Goal: Register for event/course

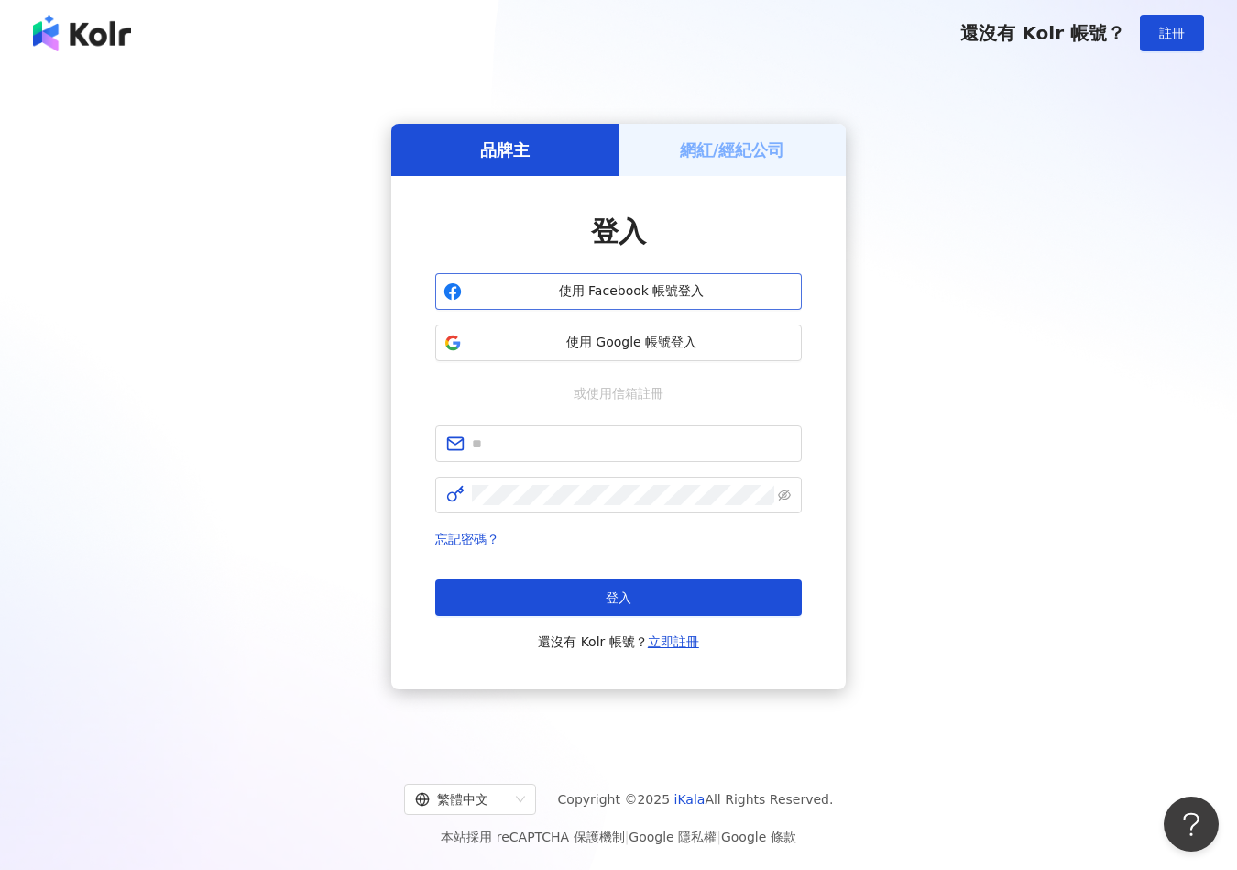
click at [737, 297] on span "使用 Facebook 帳號登入" at bounding box center [631, 291] width 324 height 18
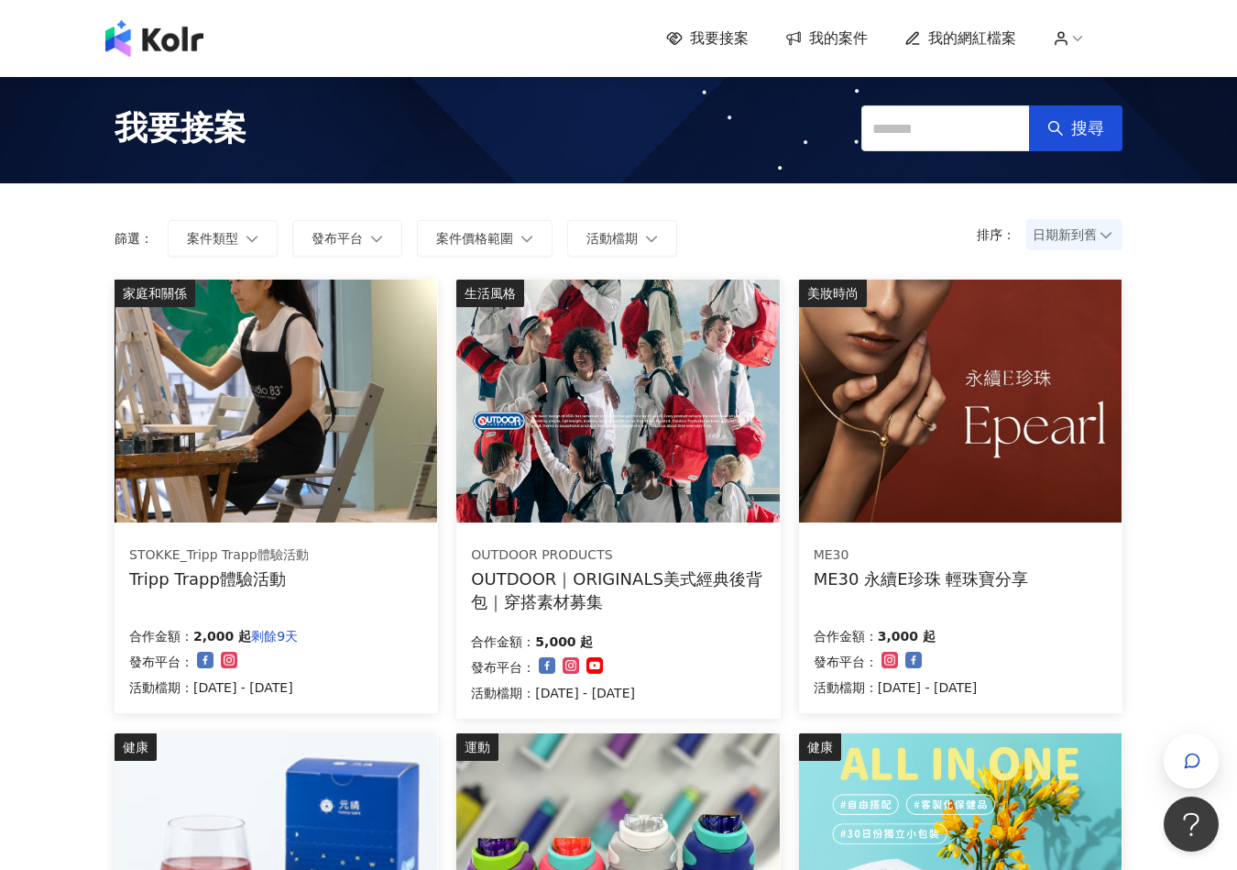
click at [410, 454] on img at bounding box center [276, 400] width 323 height 243
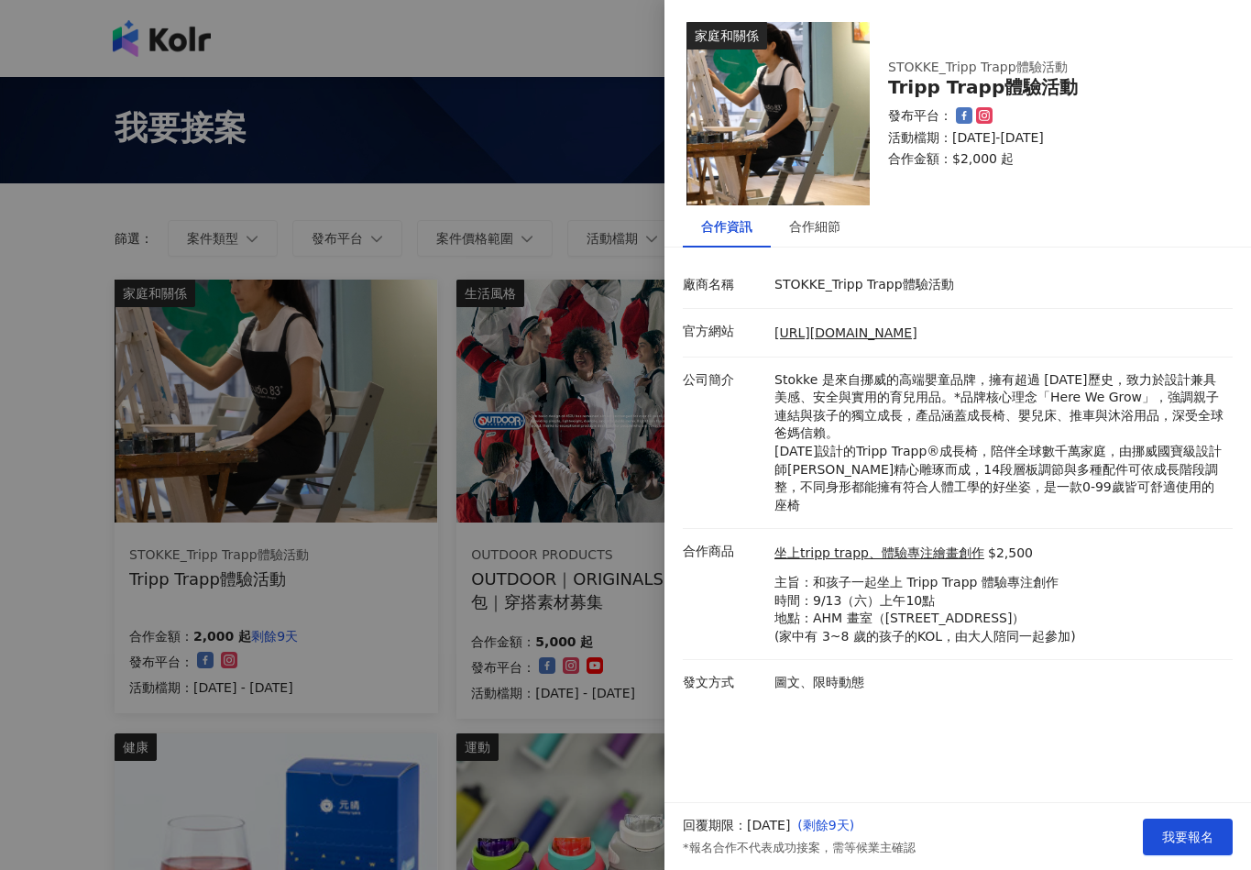
click at [584, 478] on div at bounding box center [625, 435] width 1251 height 870
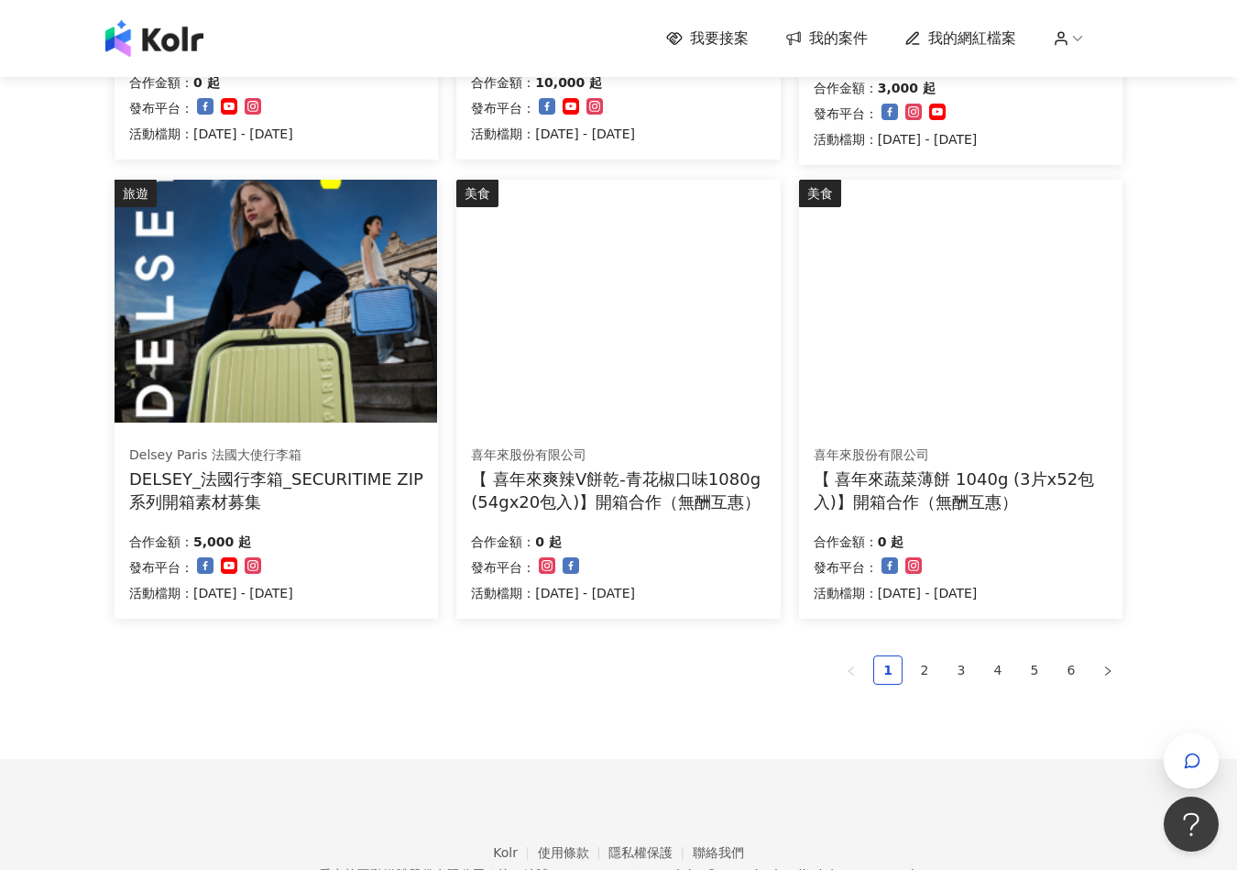
scroll to position [1008, 0]
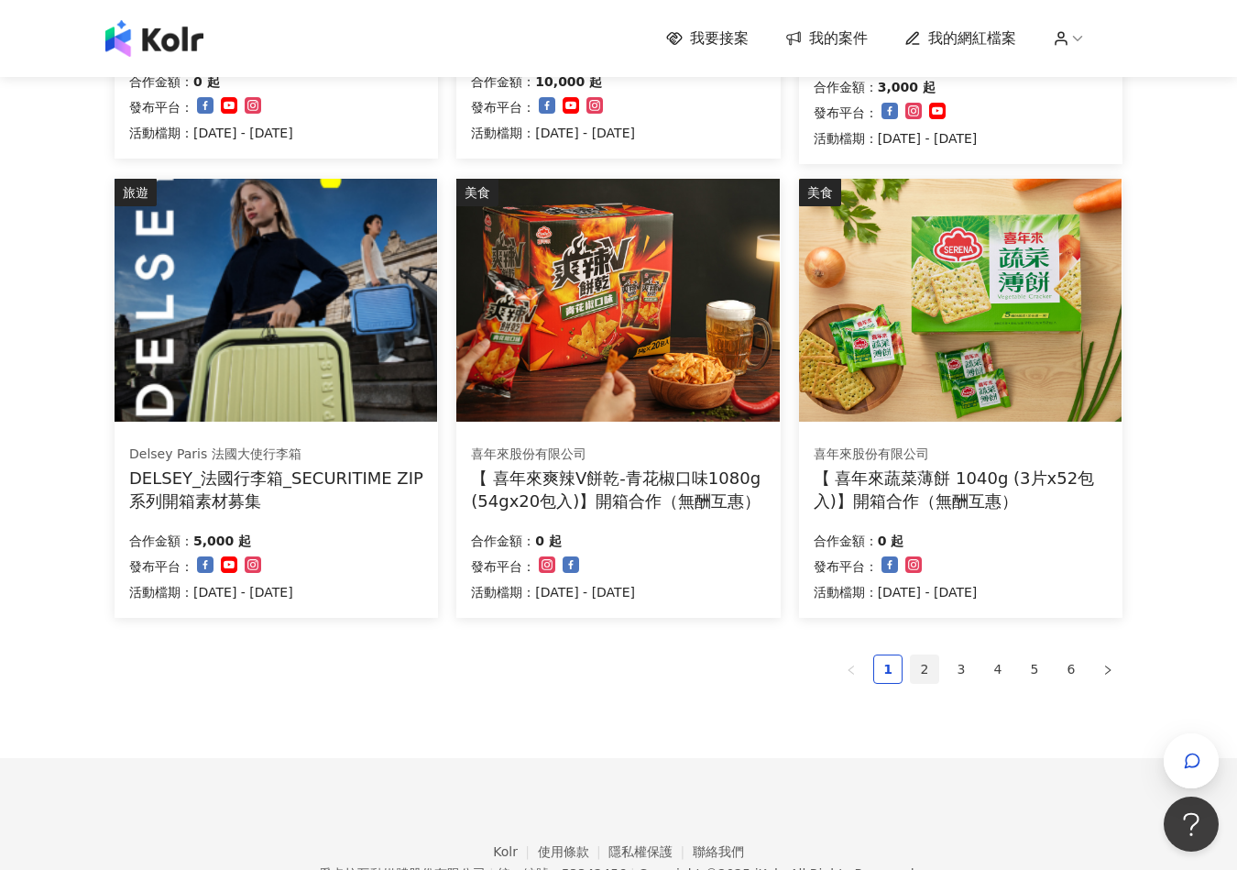
click at [915, 671] on link "2" at bounding box center [924, 668] width 27 height 27
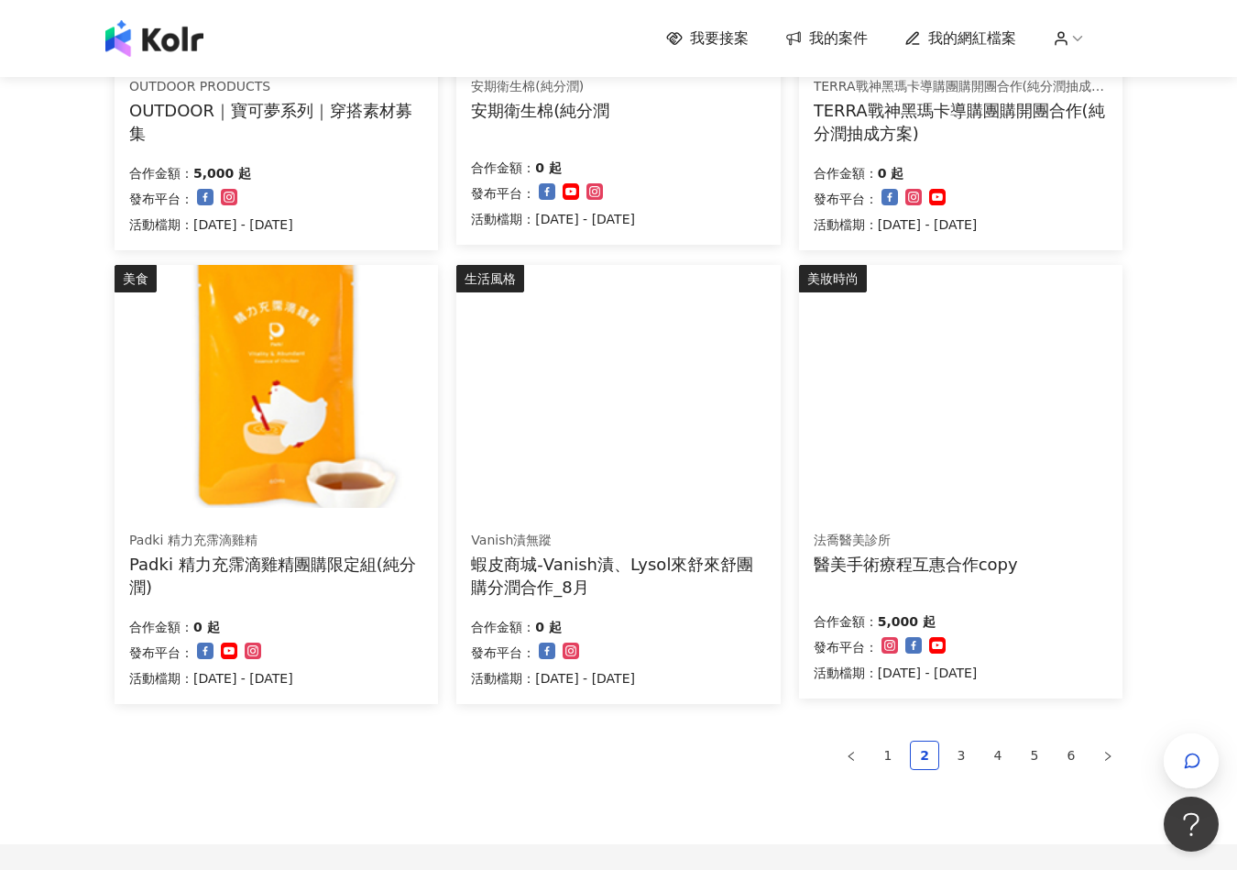
scroll to position [1100, 0]
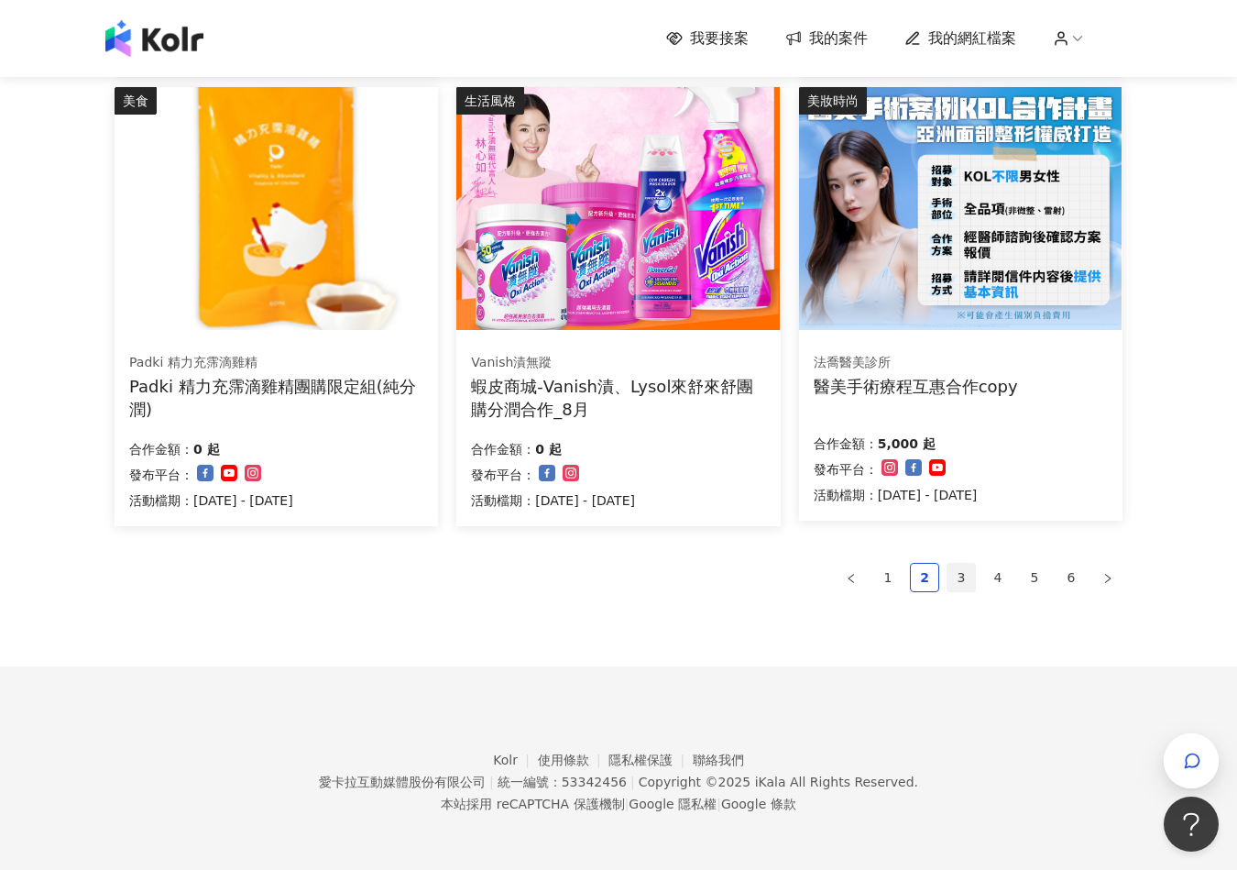
click at [966, 566] on link "3" at bounding box center [960, 577] width 27 height 27
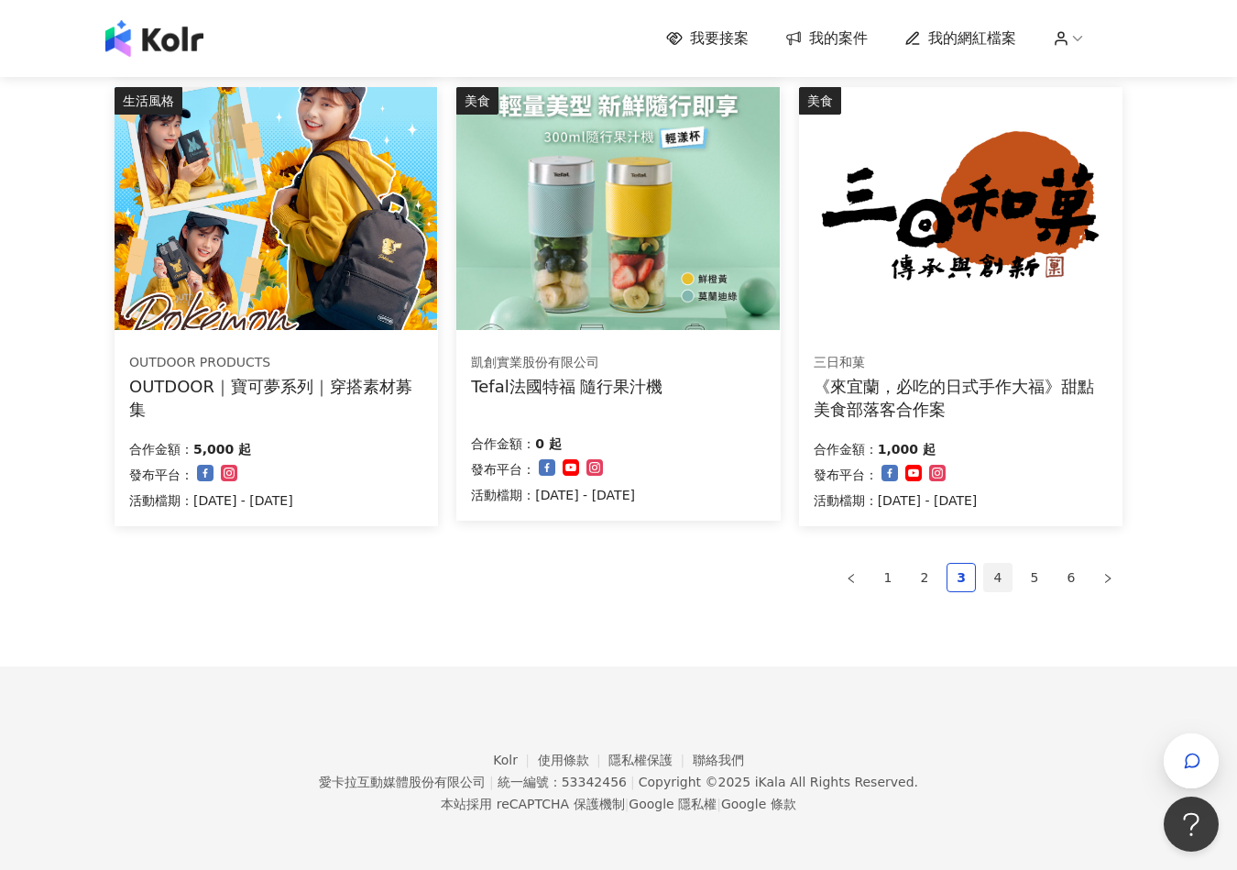
click at [986, 574] on link "4" at bounding box center [997, 577] width 27 height 27
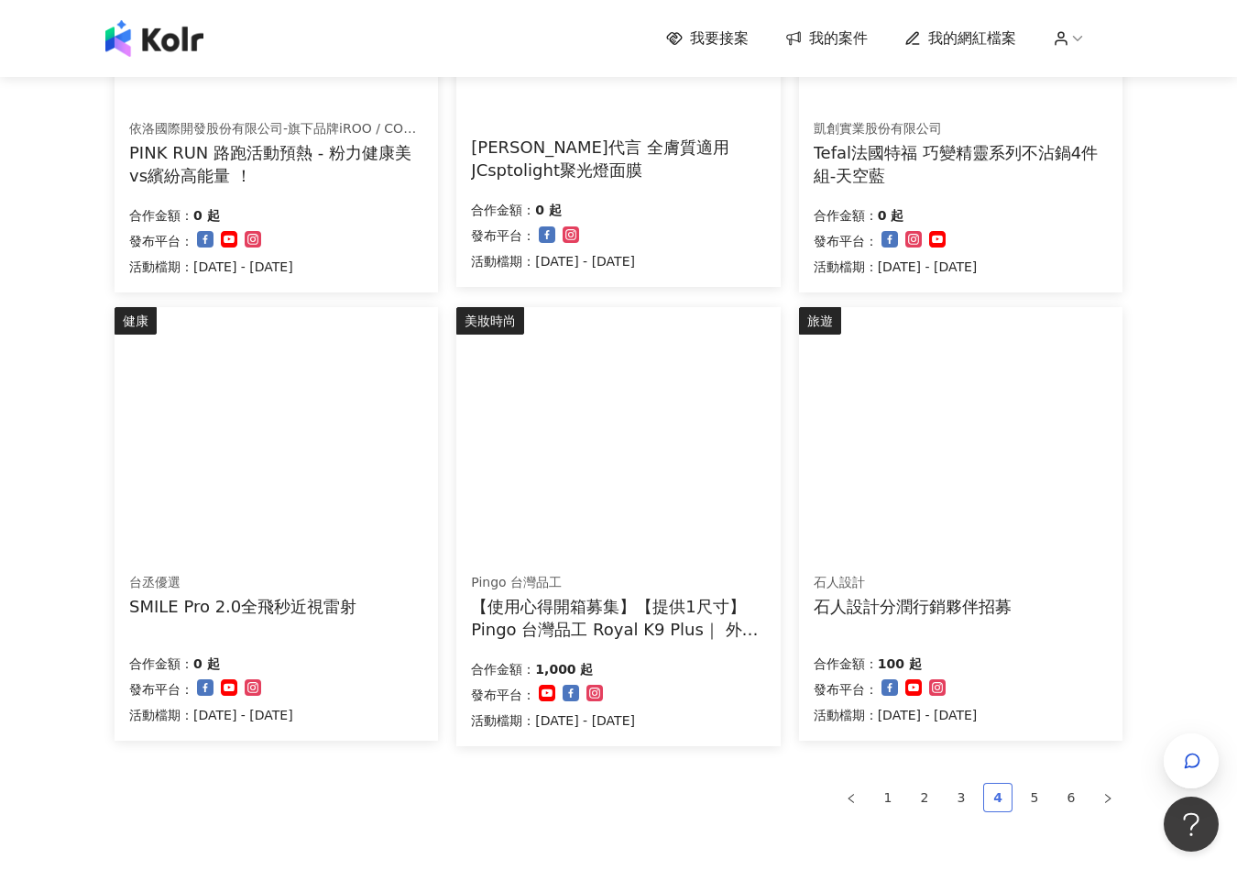
scroll to position [916, 0]
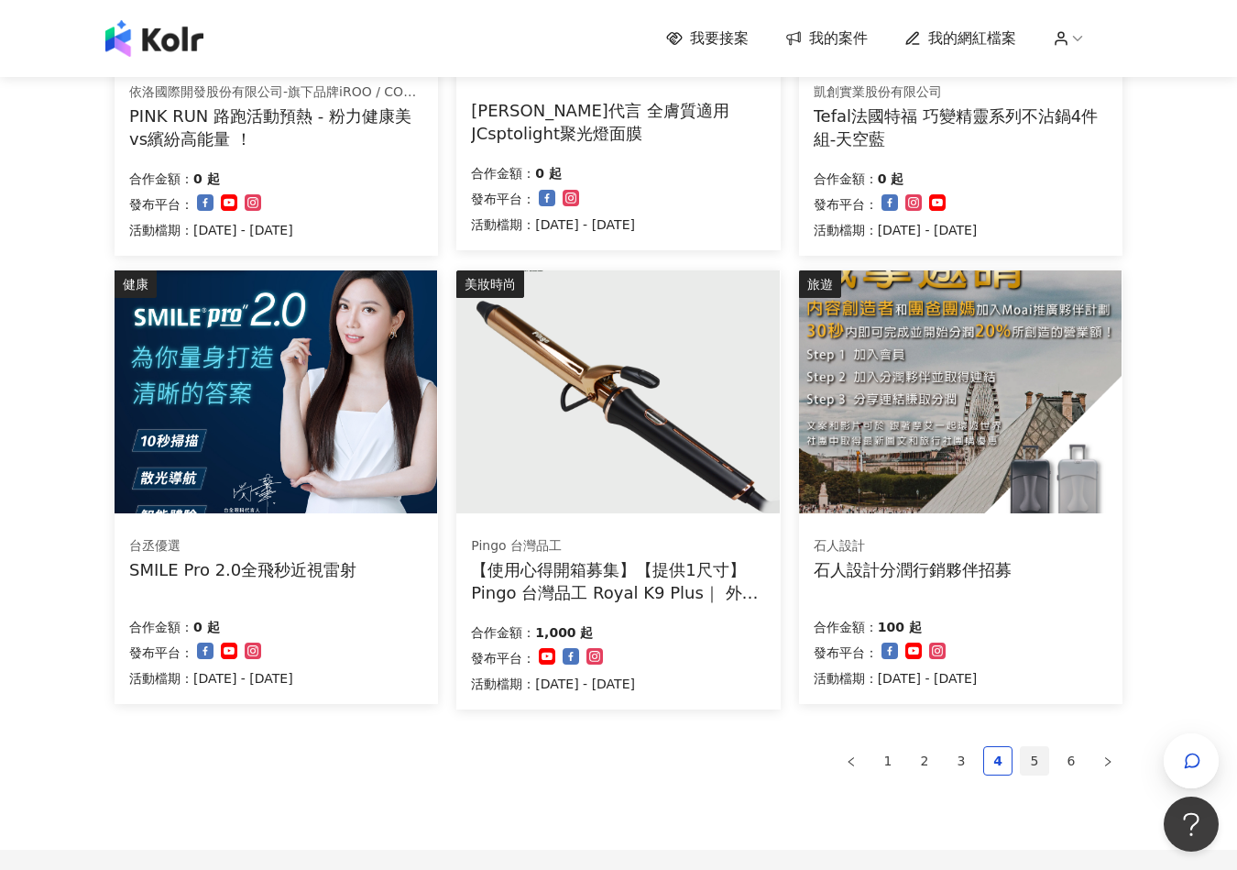
click at [1035, 754] on link "5" at bounding box center [1034, 760] width 27 height 27
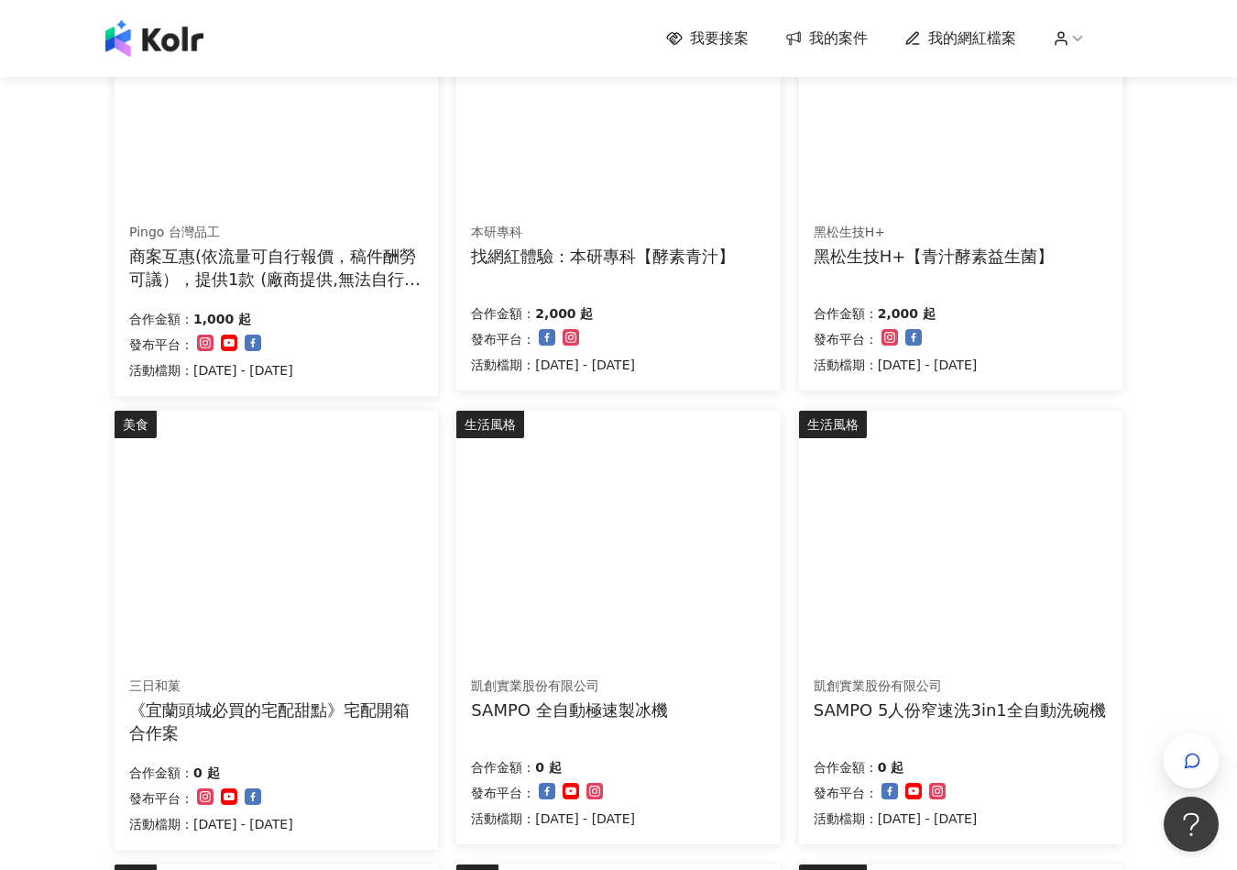
scroll to position [367, 0]
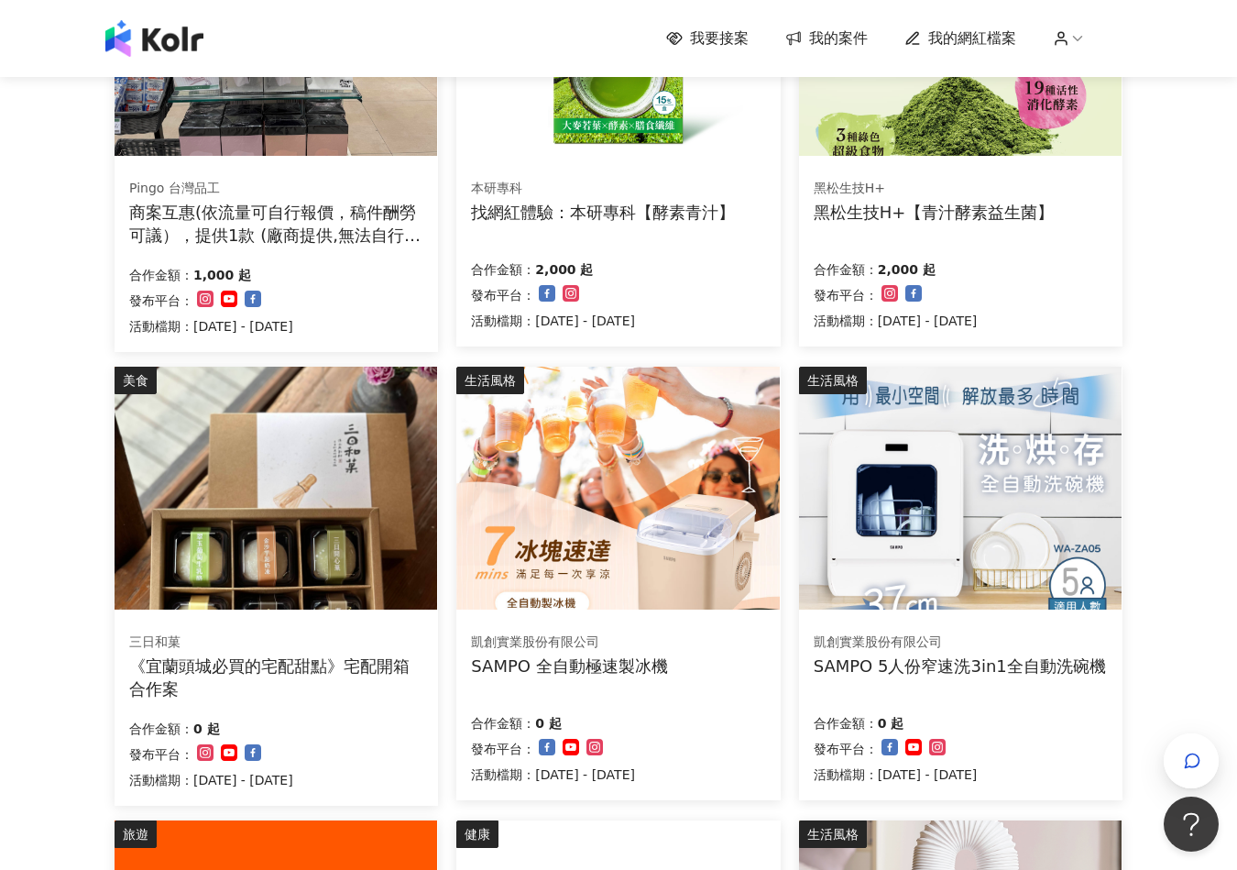
click at [754, 608] on img at bounding box center [617, 488] width 323 height 243
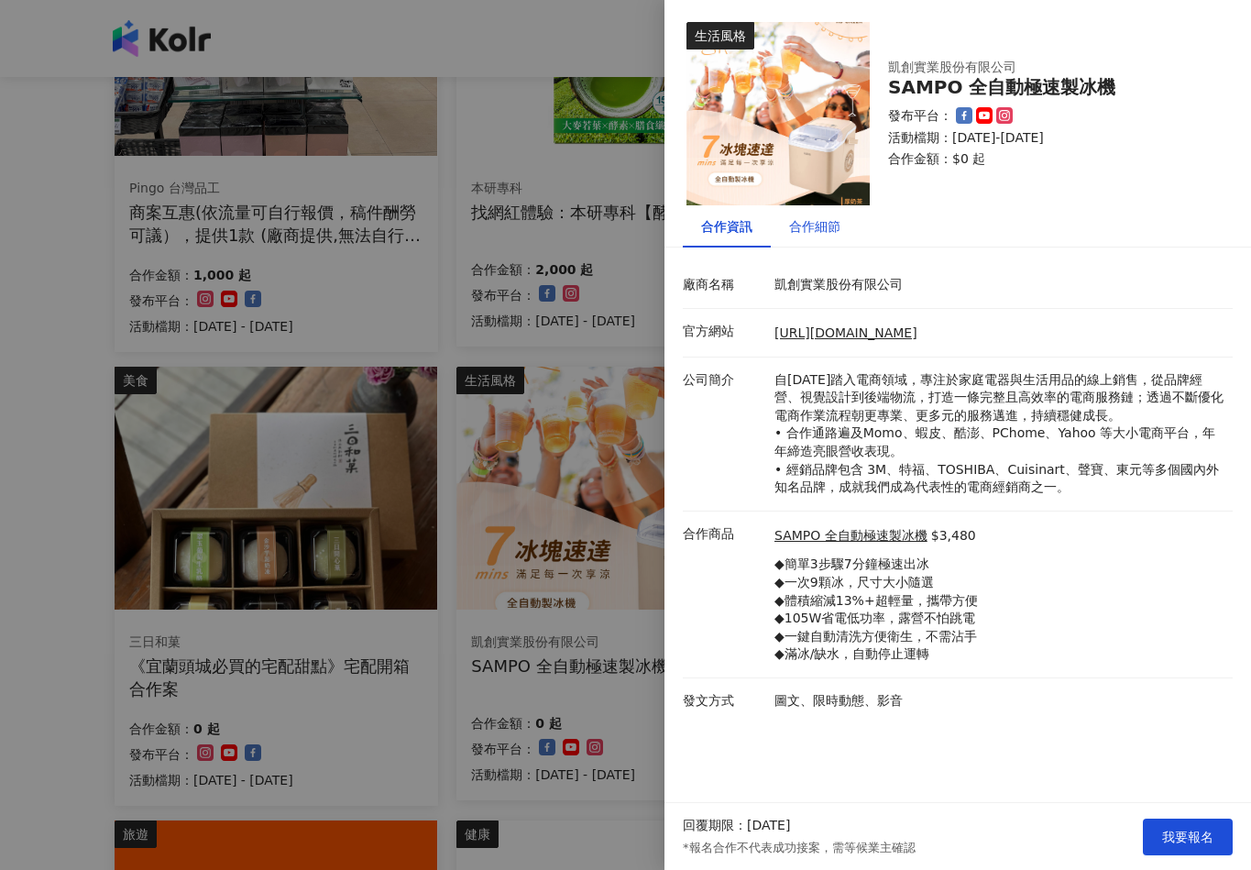
click at [807, 235] on div "合作細節" at bounding box center [814, 226] width 51 height 20
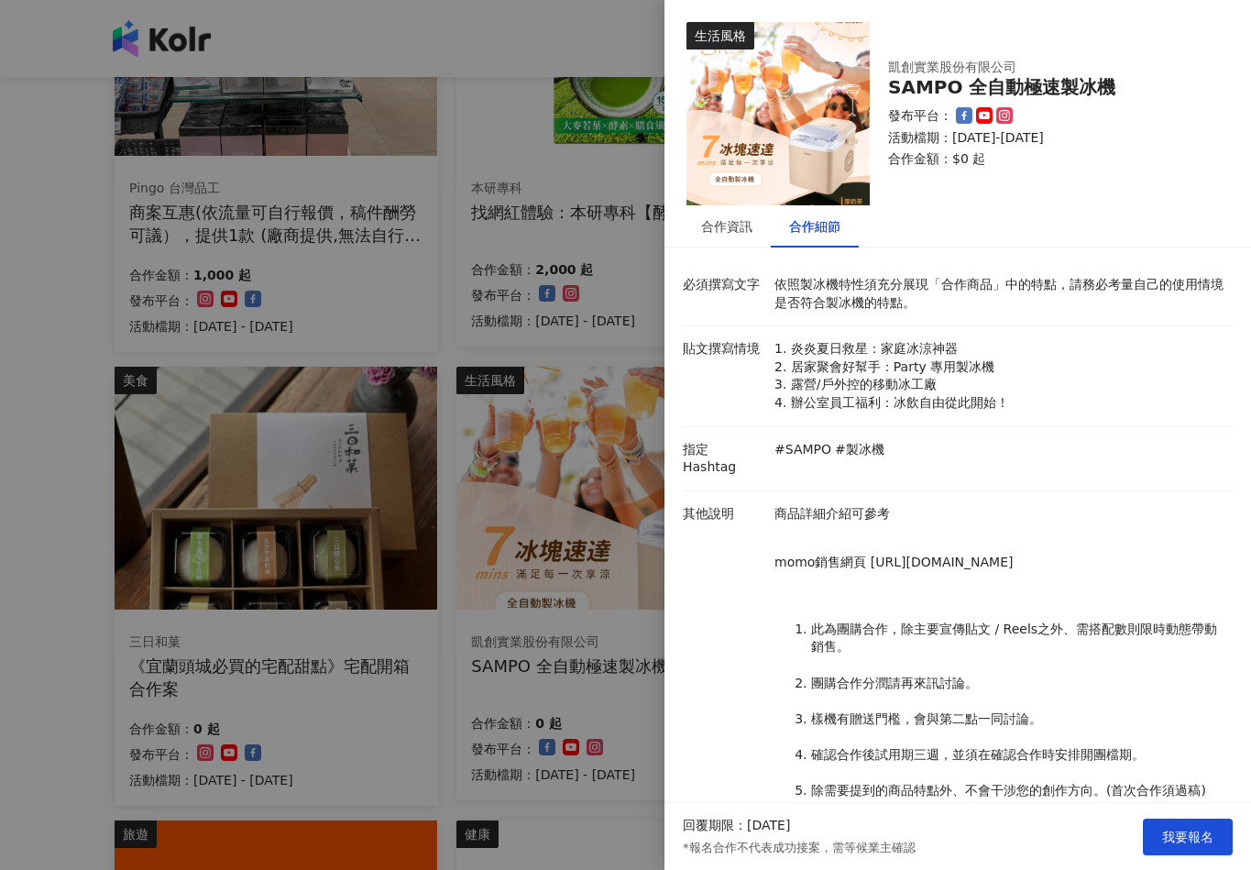
click at [371, 327] on div at bounding box center [625, 435] width 1251 height 870
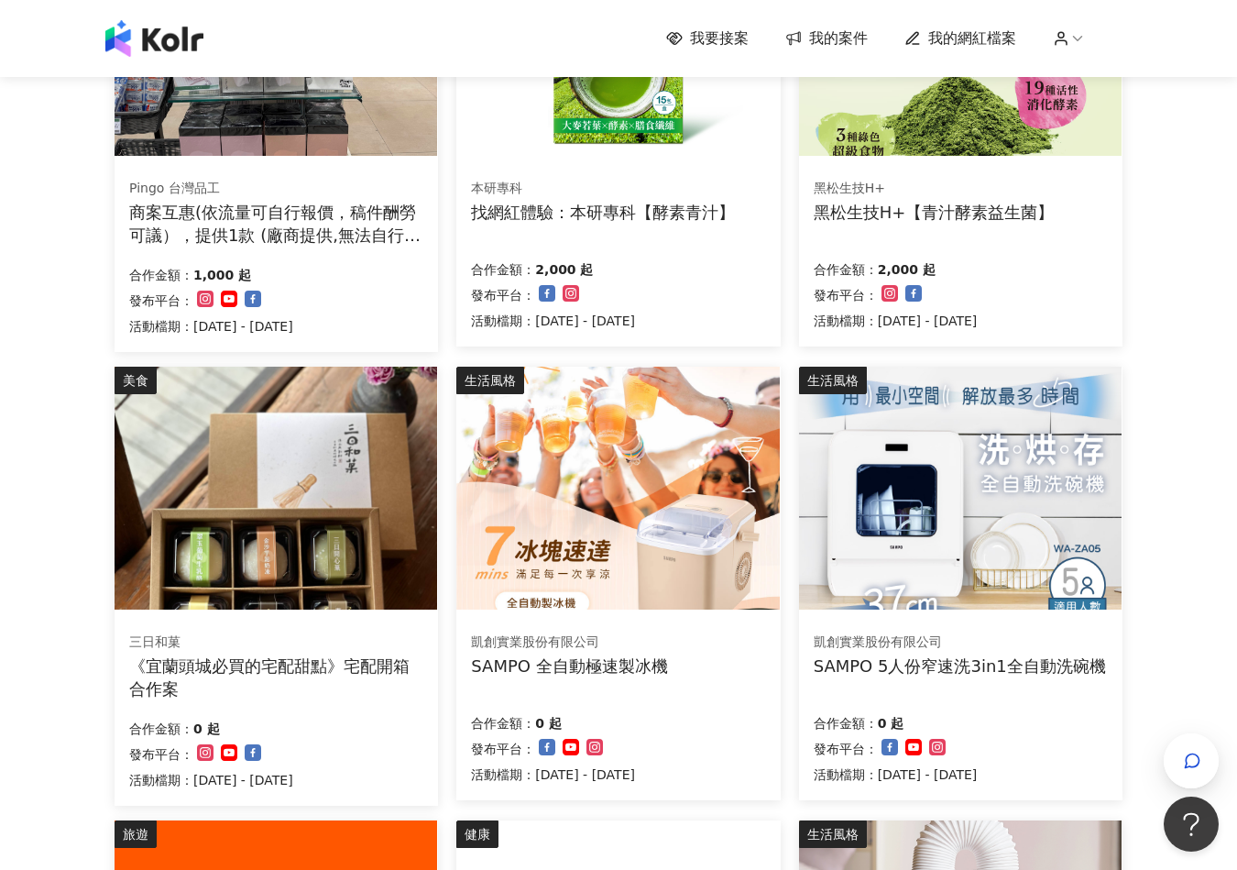
click at [292, 440] on img at bounding box center [276, 488] width 323 height 243
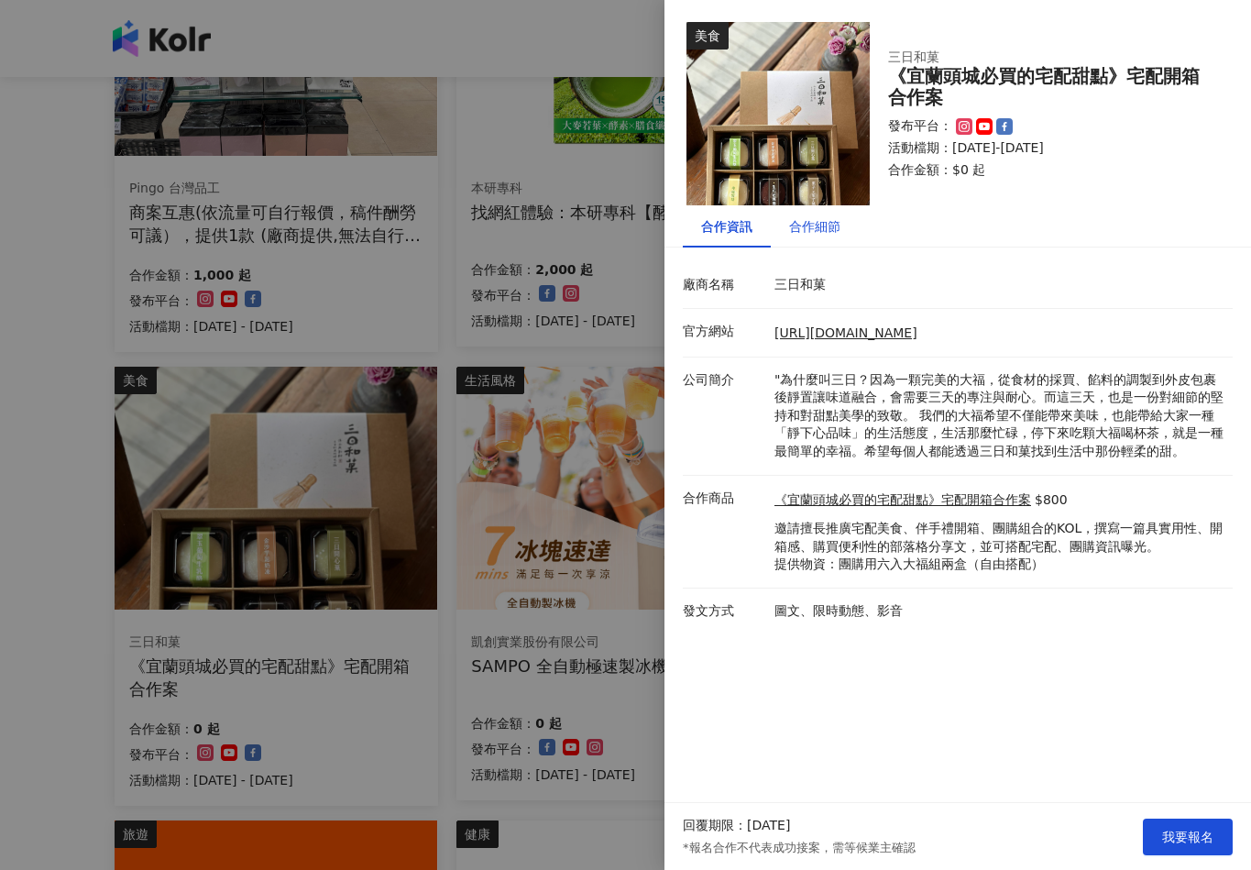
click at [820, 228] on div "合作細節" at bounding box center [814, 226] width 51 height 20
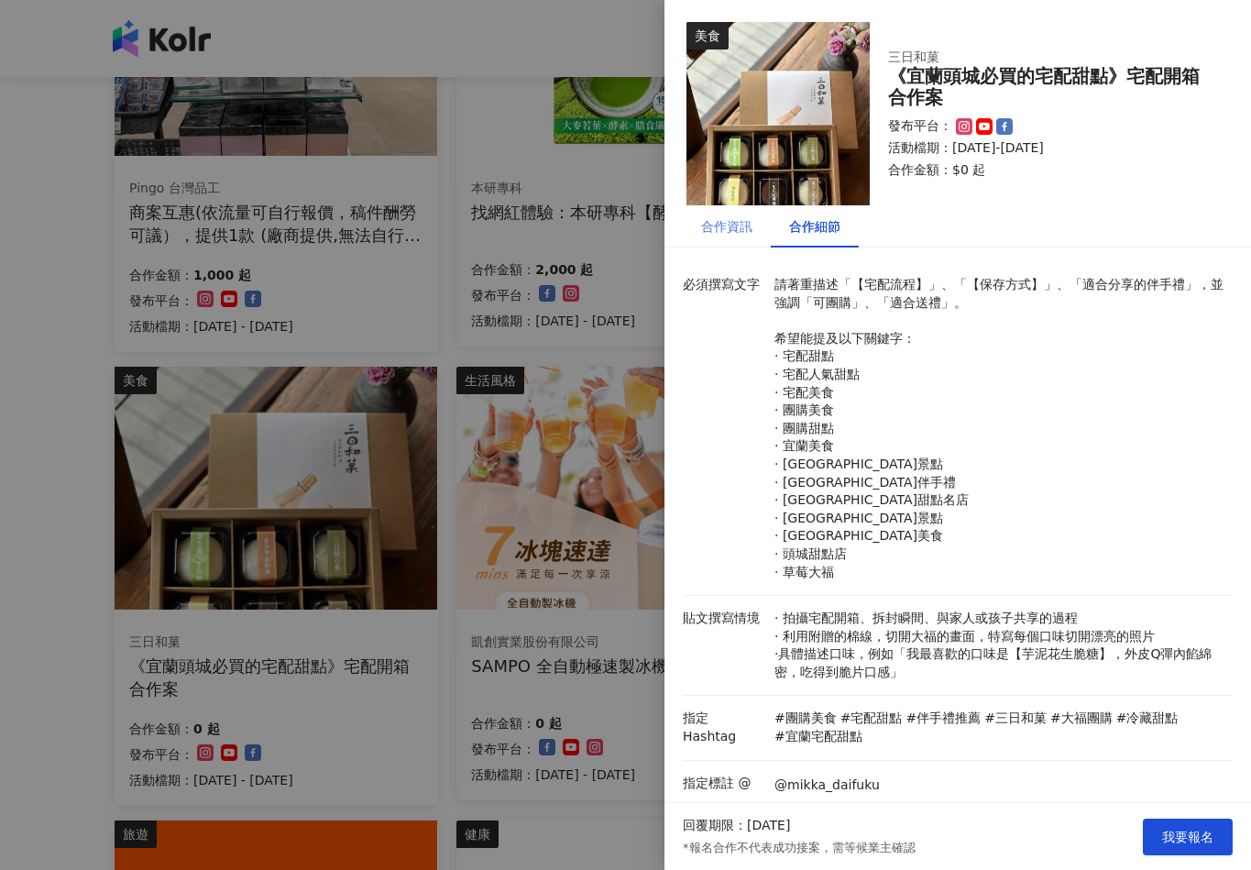
click at [761, 231] on div "合作資訊" at bounding box center [727, 226] width 88 height 42
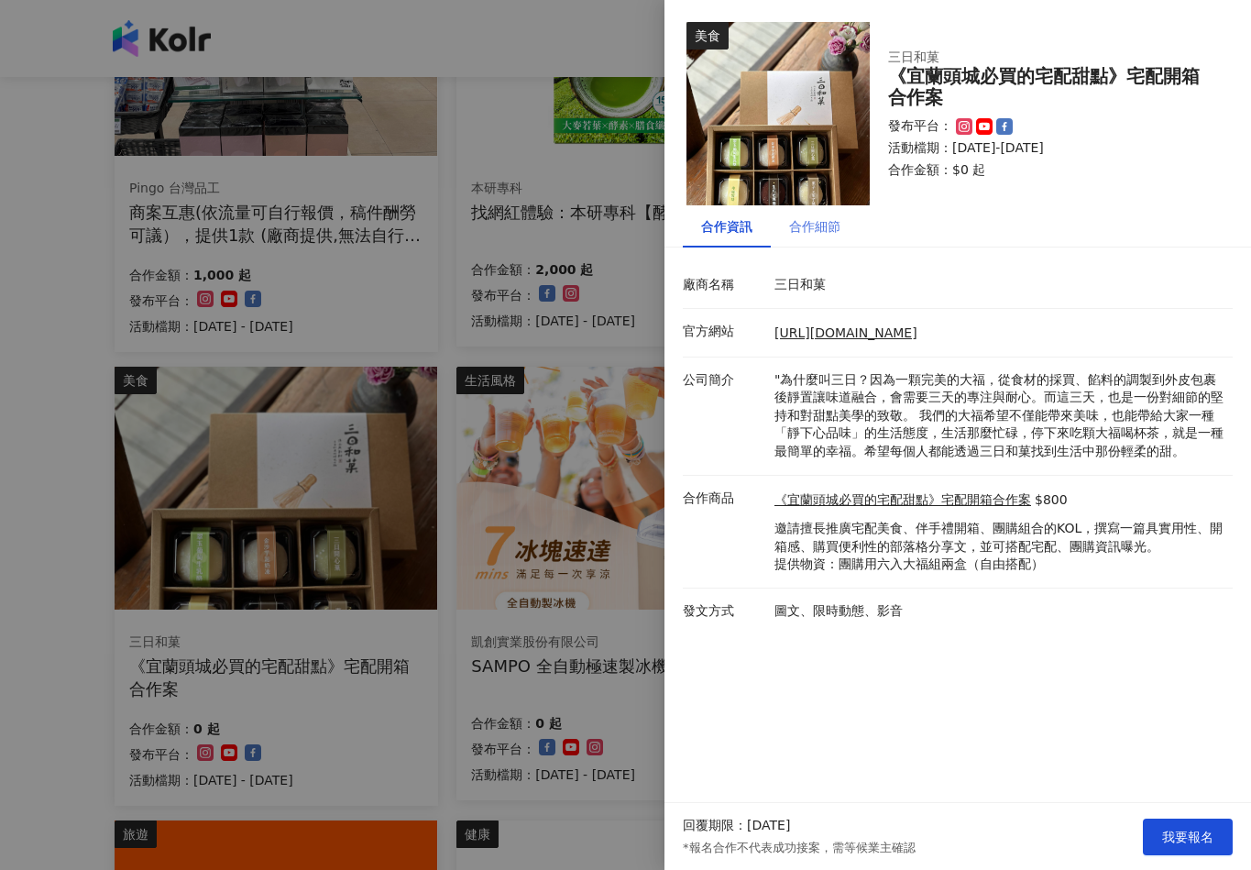
click at [782, 236] on div "合作細節" at bounding box center [815, 226] width 88 height 42
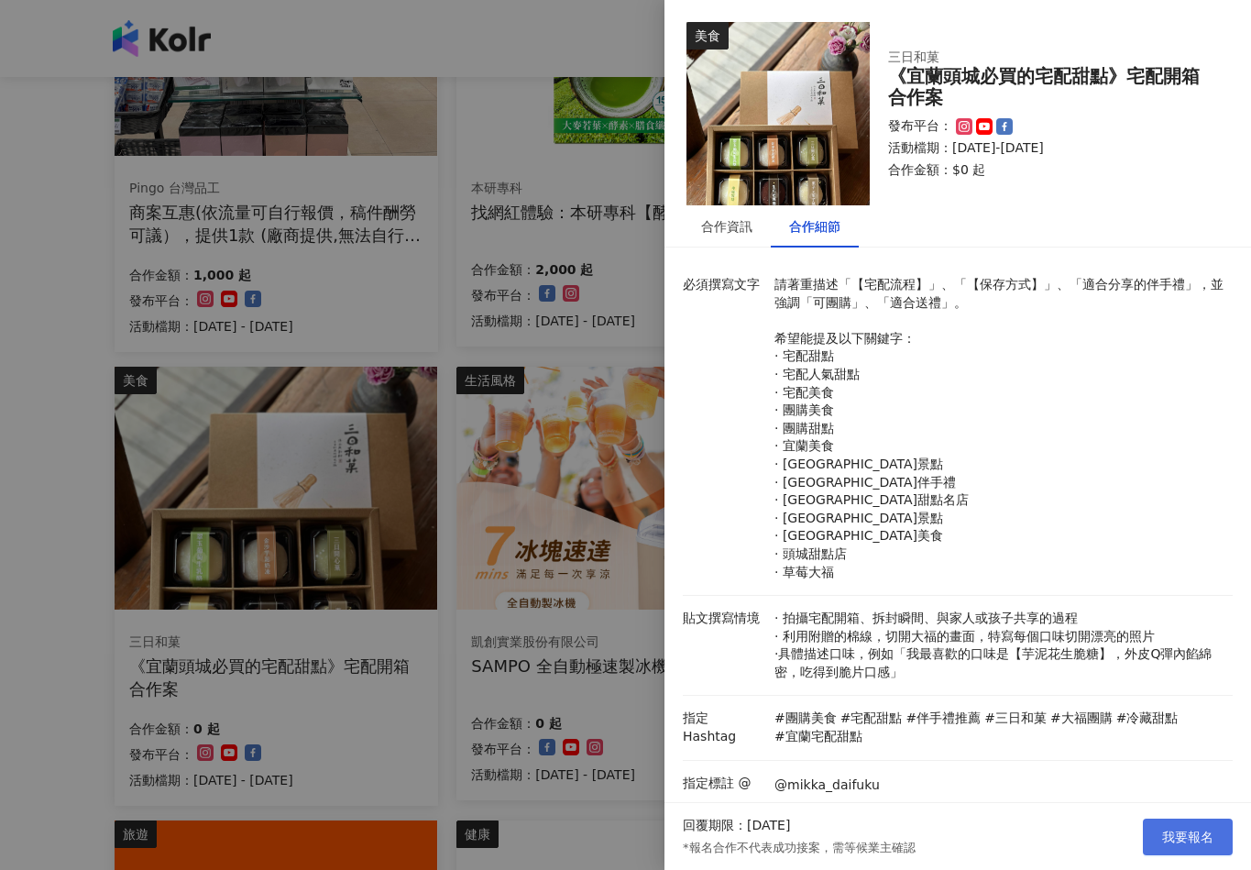
click at [1199, 832] on span "我要報名" at bounding box center [1187, 836] width 51 height 15
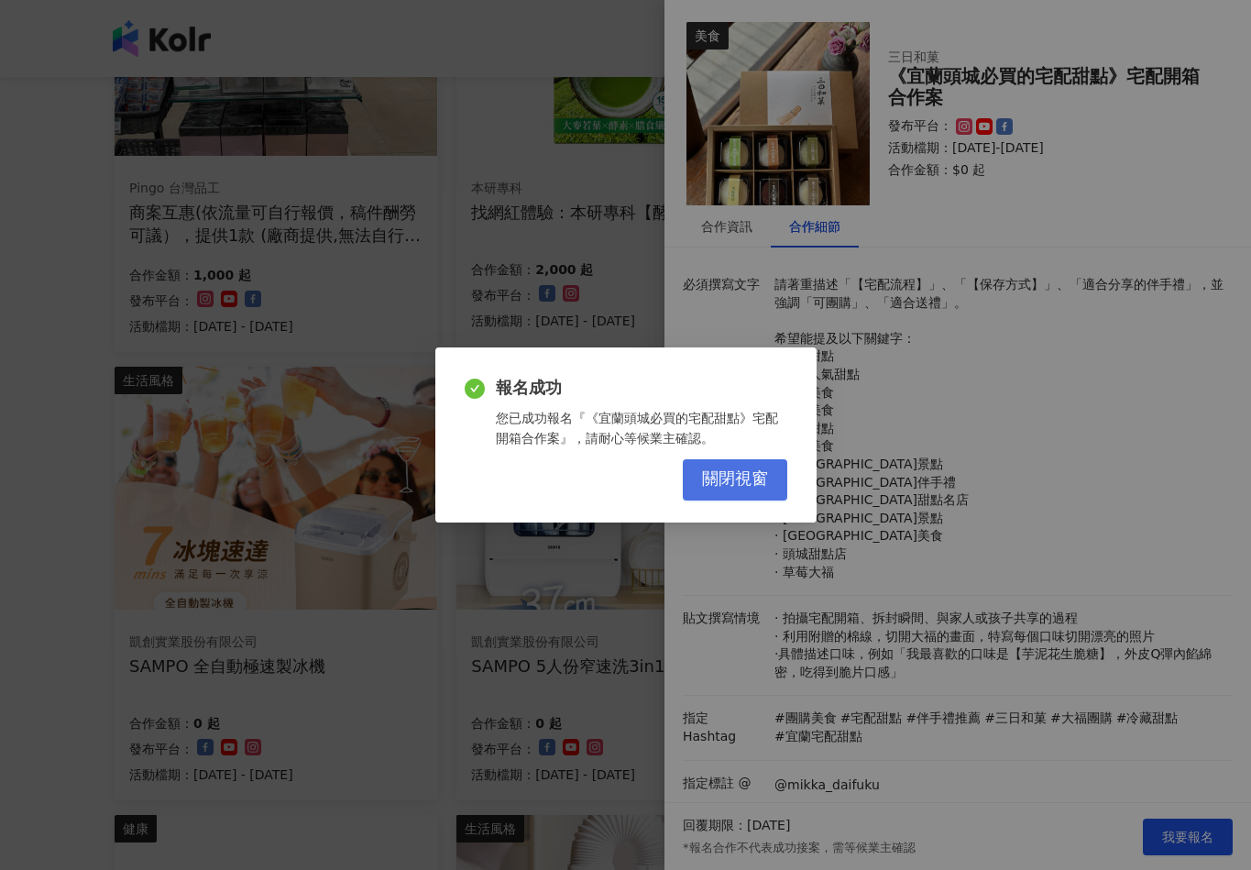
click at [774, 478] on button "關閉視窗" at bounding box center [735, 479] width 104 height 41
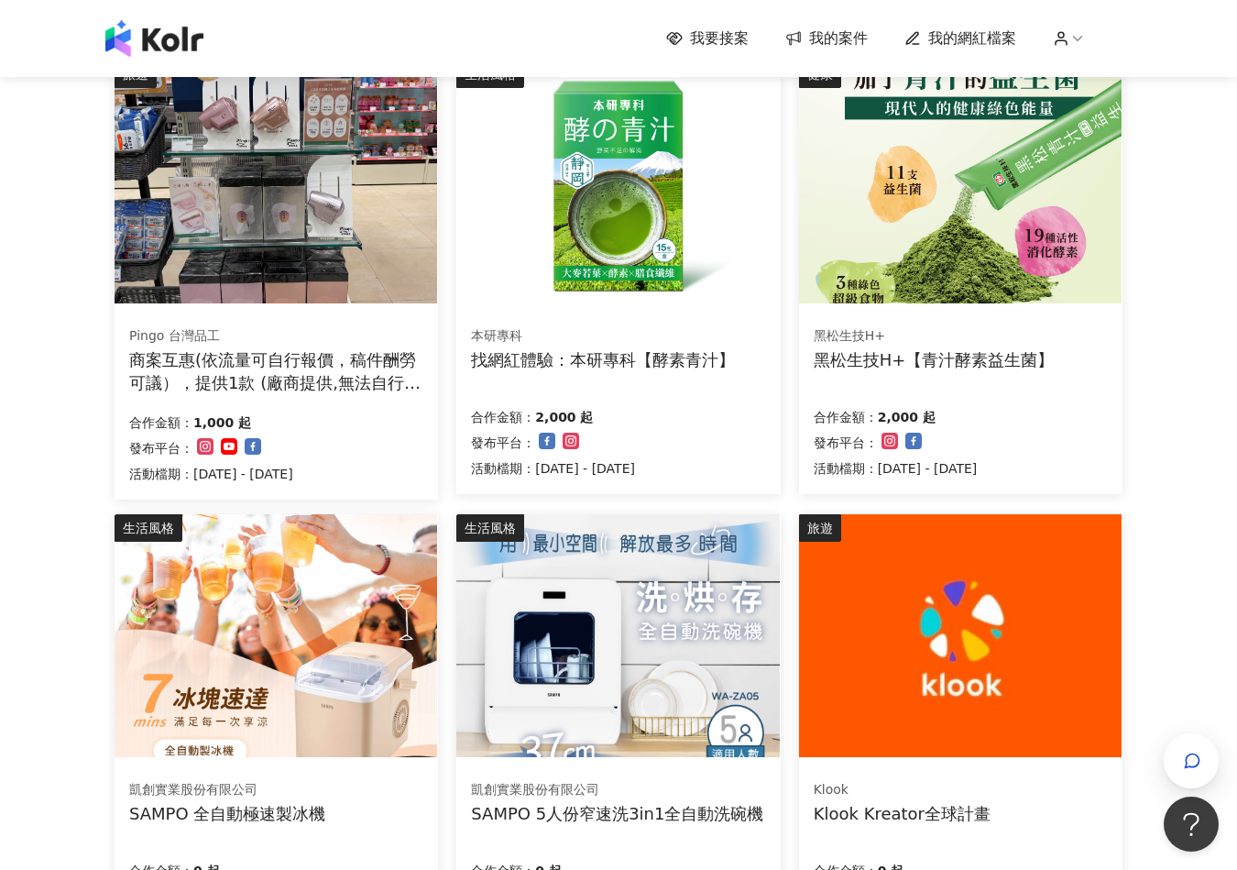
scroll to position [0, 0]
